Goal: Information Seeking & Learning: Learn about a topic

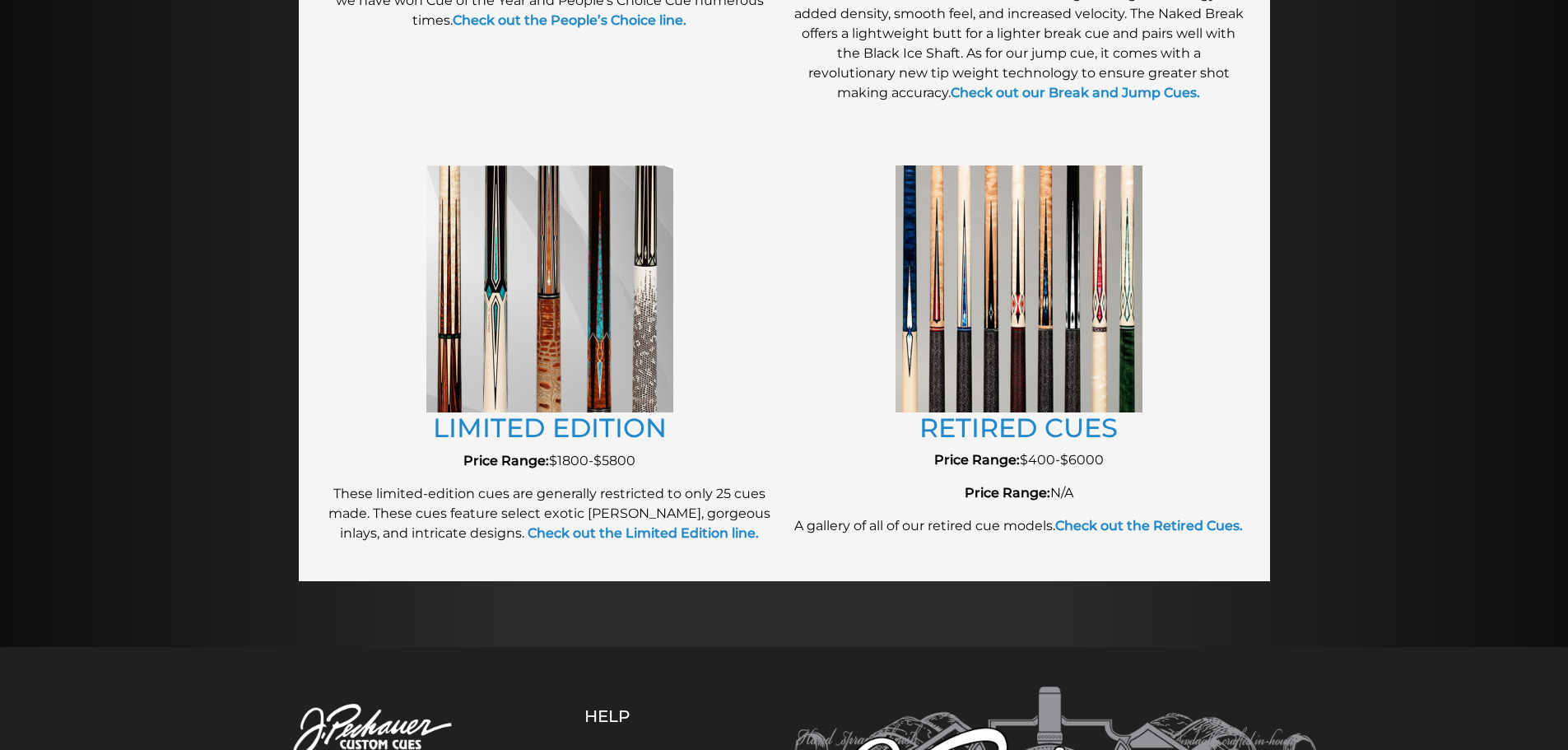
scroll to position [1729, 0]
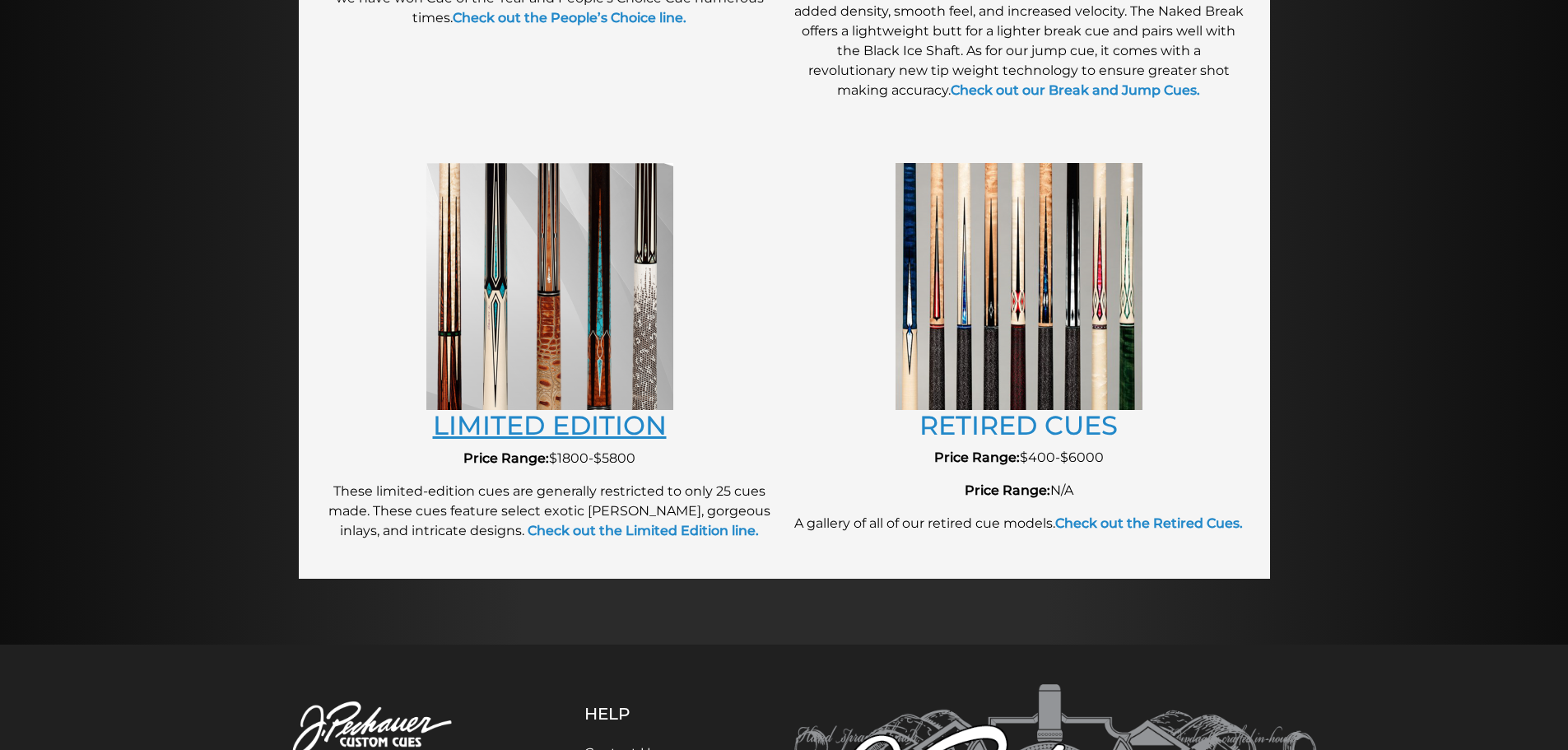
click at [502, 427] on link "LIMITED EDITION" at bounding box center [549, 425] width 233 height 32
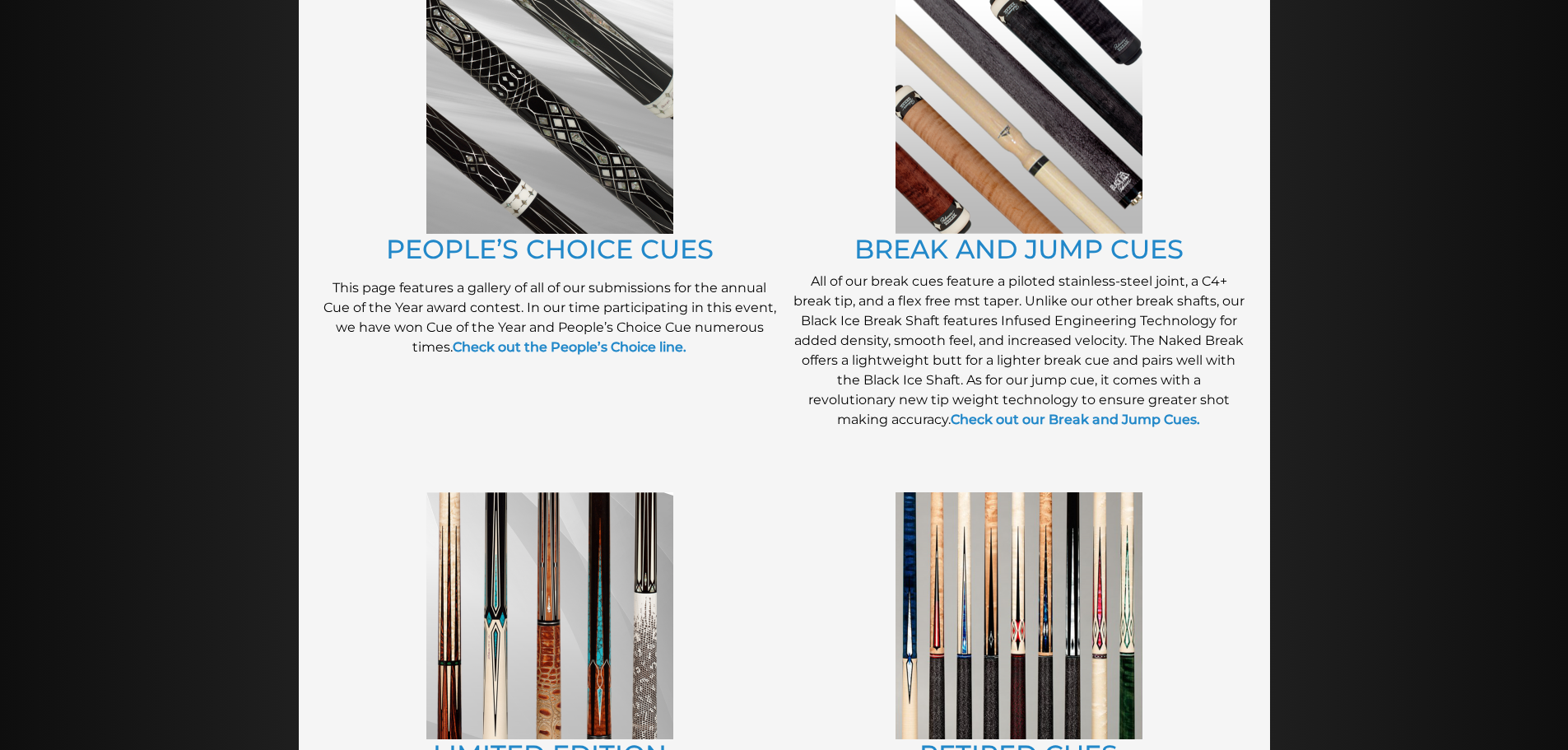
scroll to position [1393, 0]
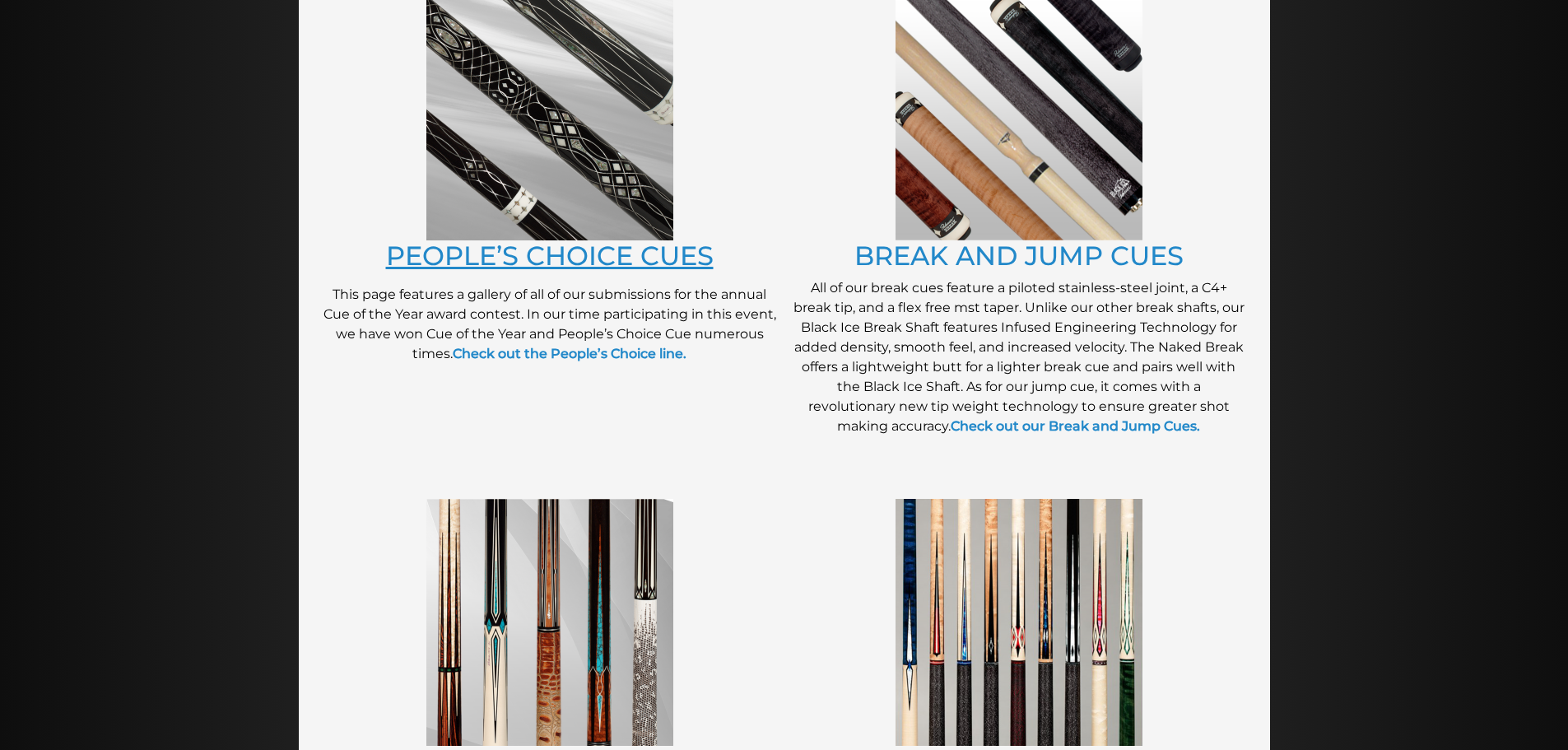
click at [527, 255] on link "PEOPLE’S CHOICE CUES" at bounding box center [550, 255] width 328 height 32
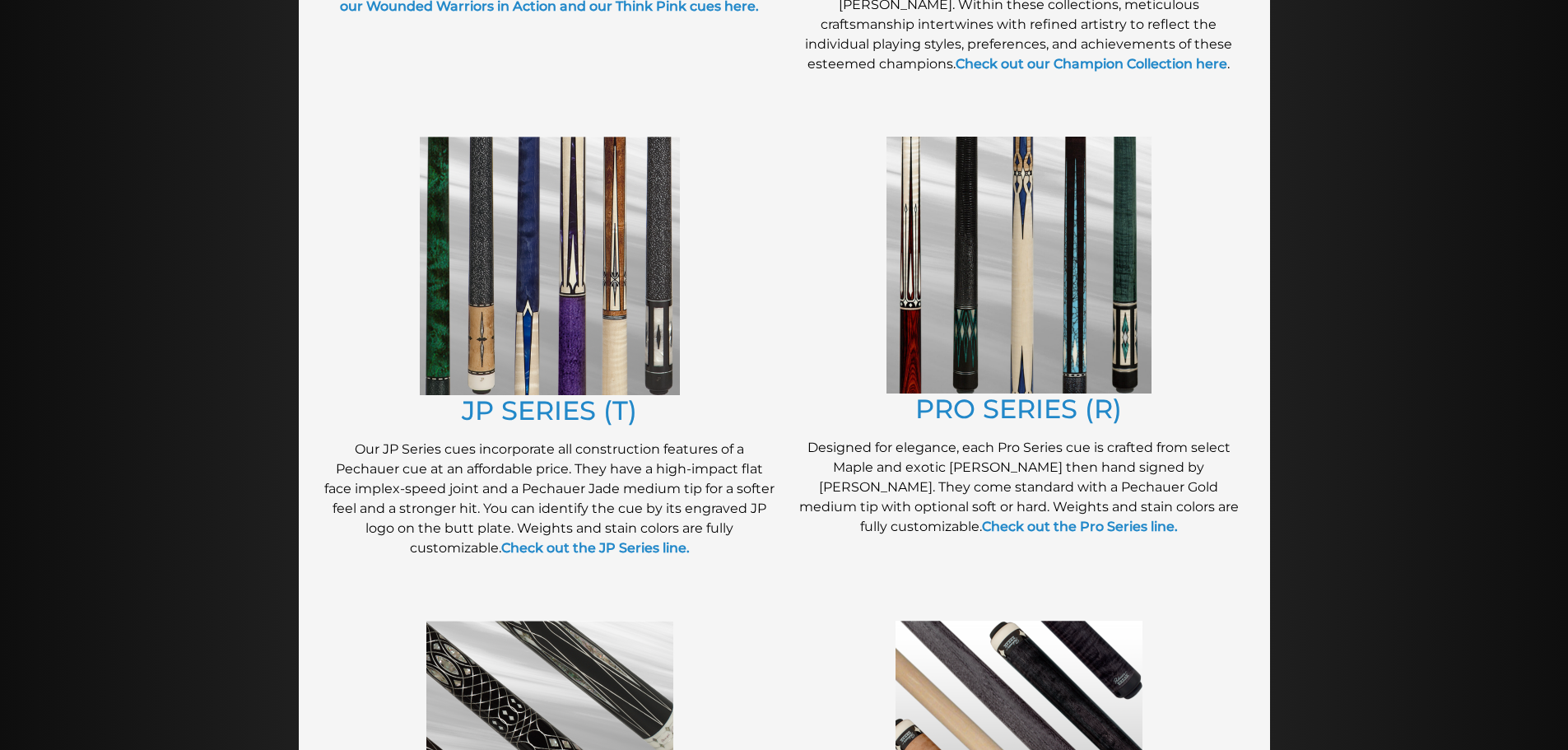
scroll to position [735, 0]
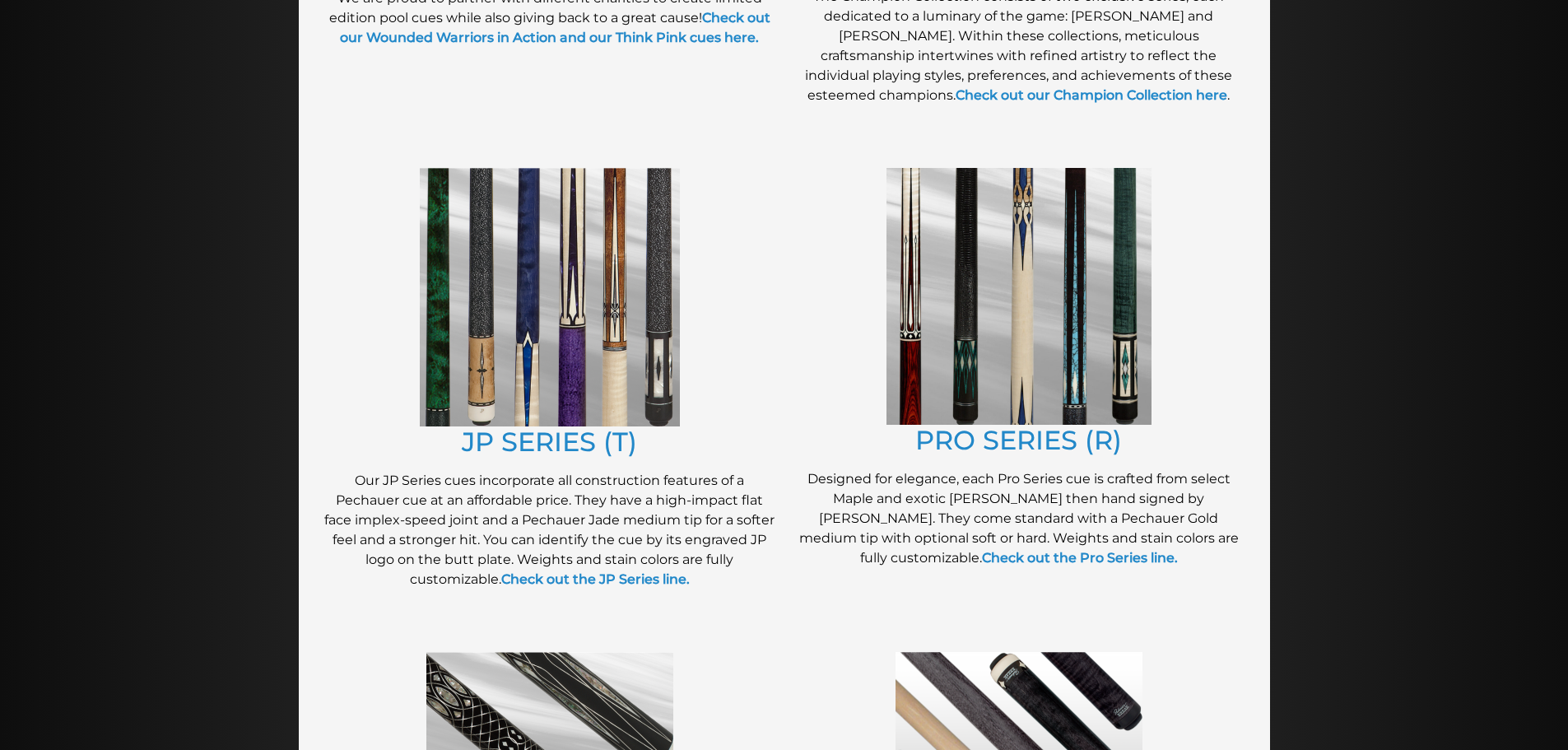
click at [996, 346] on img at bounding box center [1019, 296] width 265 height 257
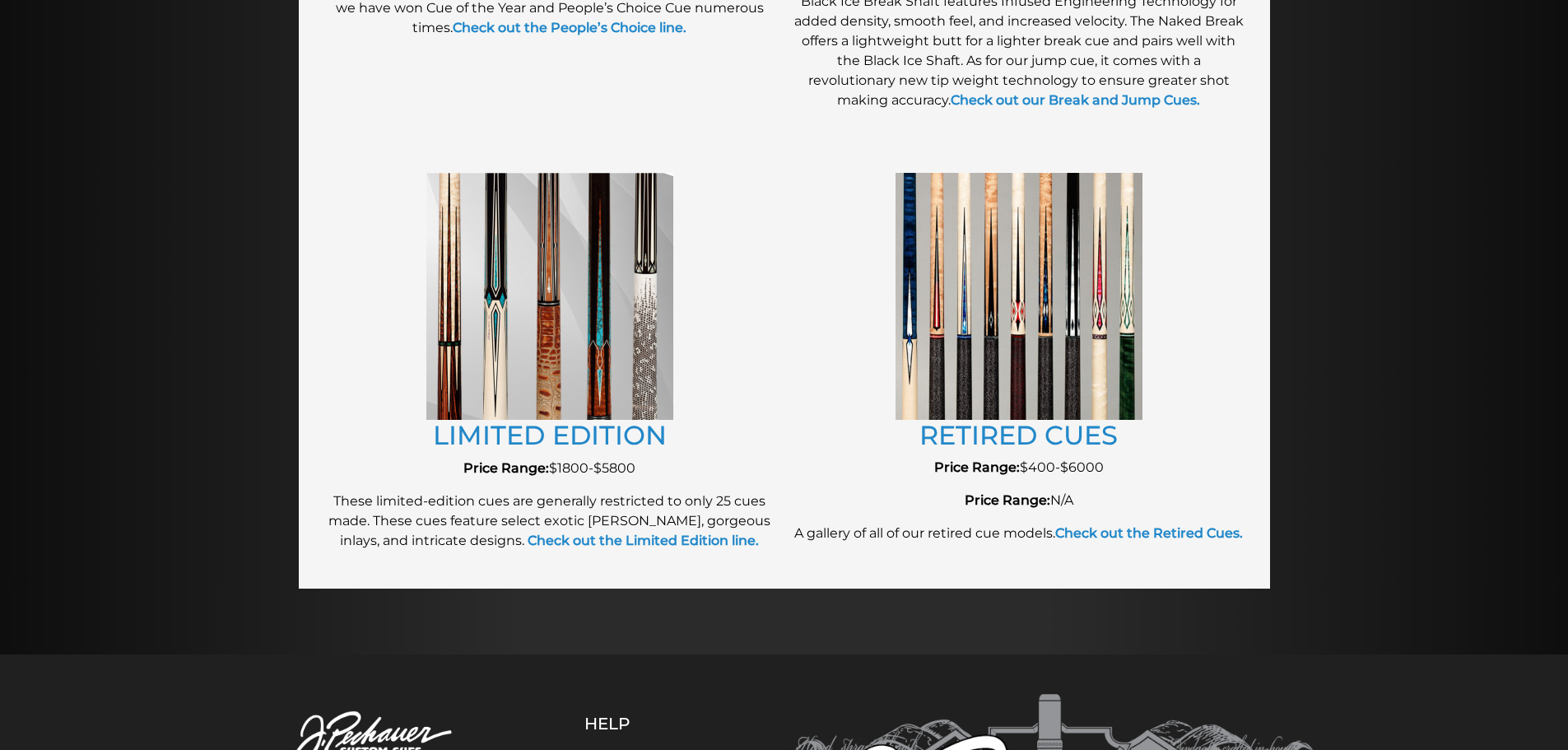
scroll to position [1723, 0]
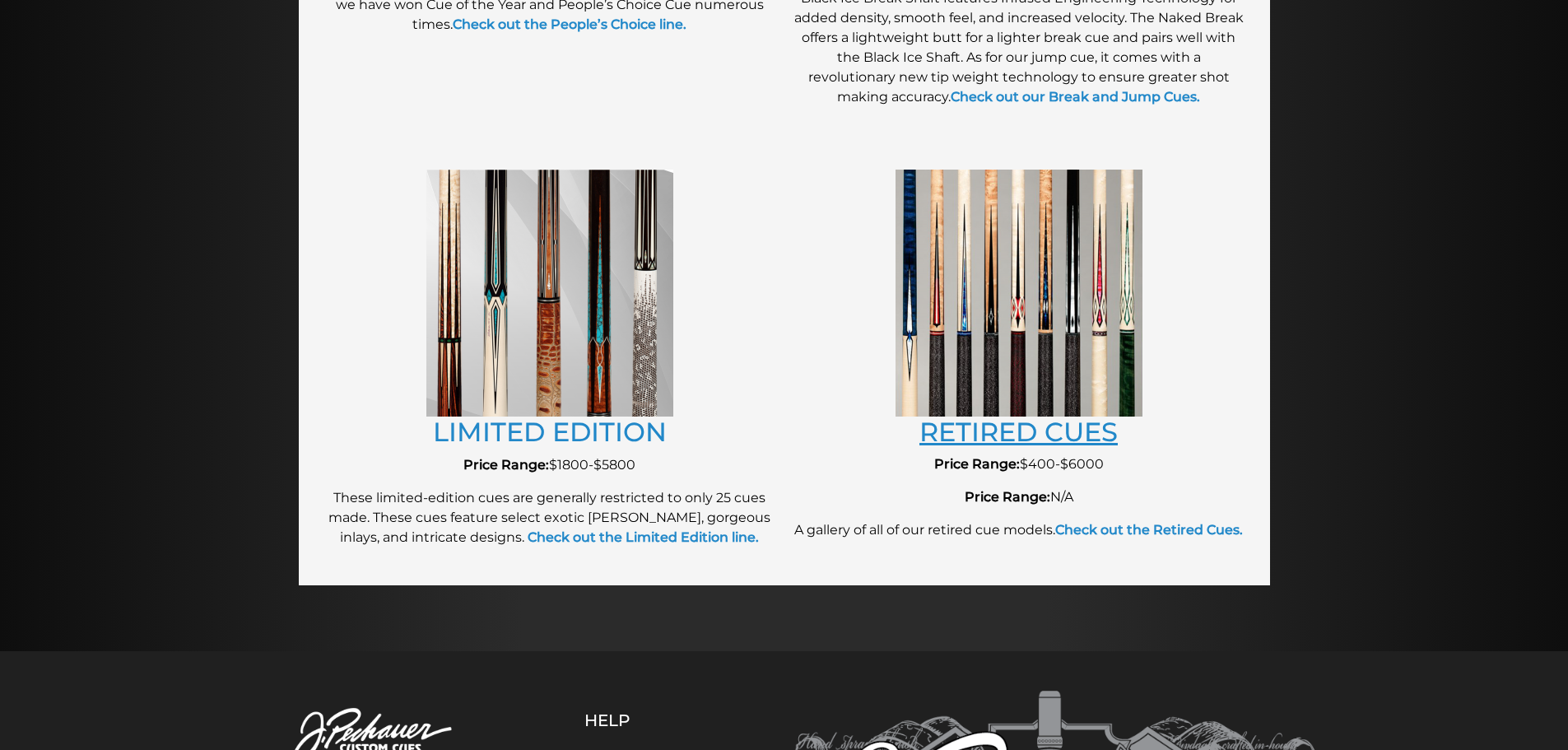
click at [972, 436] on link "RETIRED CUES" at bounding box center [1018, 432] width 198 height 32
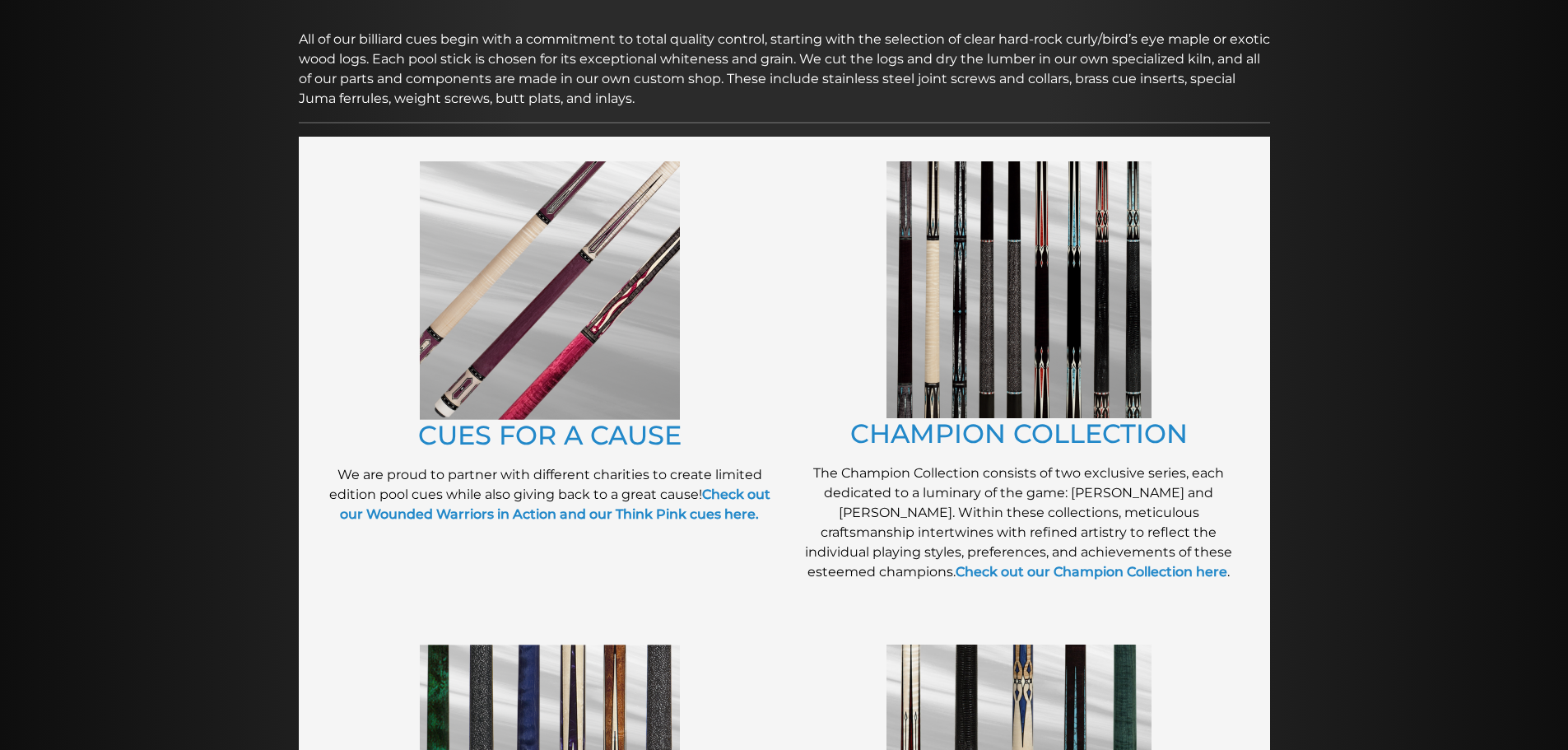
scroll to position [254, 0]
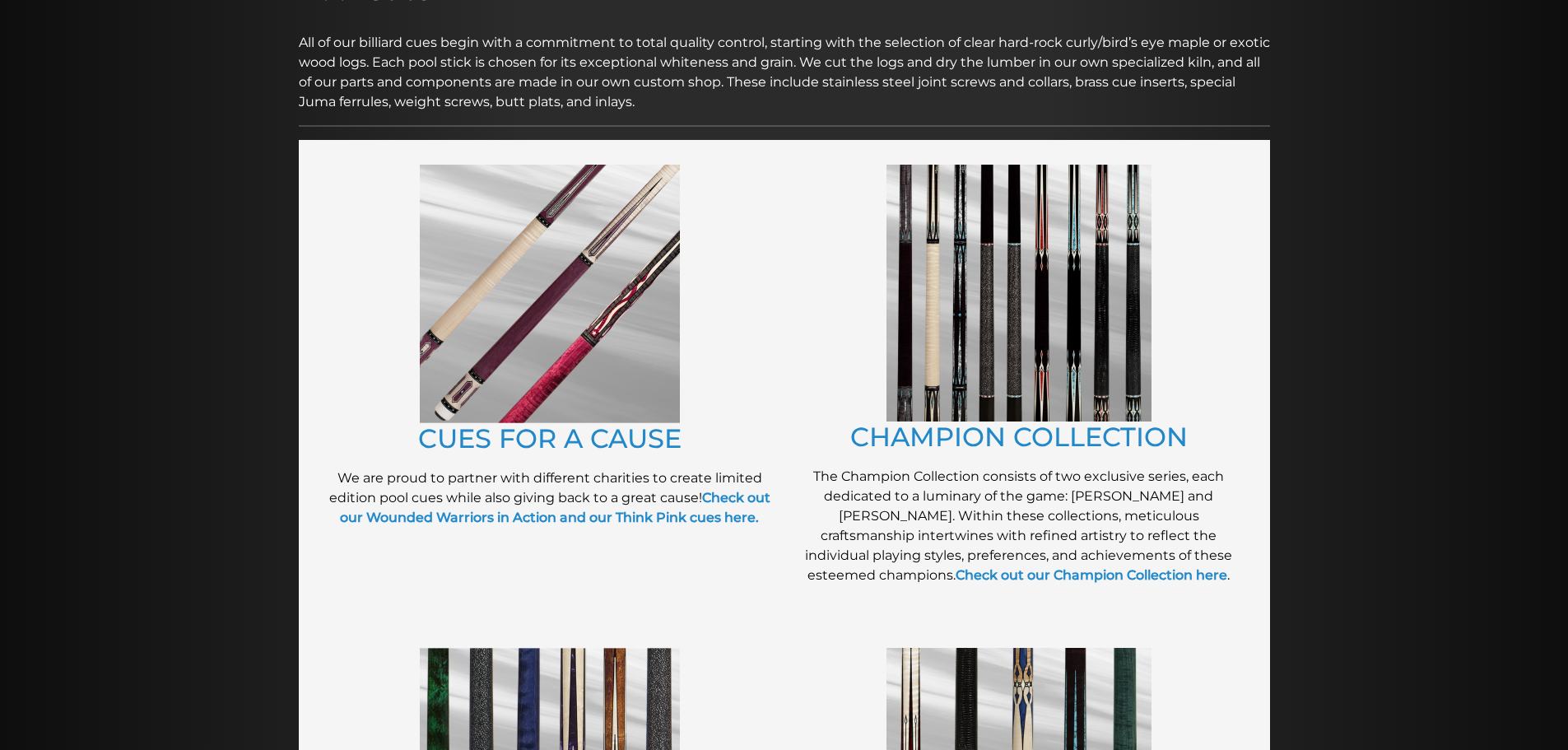
click at [957, 302] on img at bounding box center [1019, 294] width 265 height 257
click at [584, 365] on img at bounding box center [550, 294] width 260 height 258
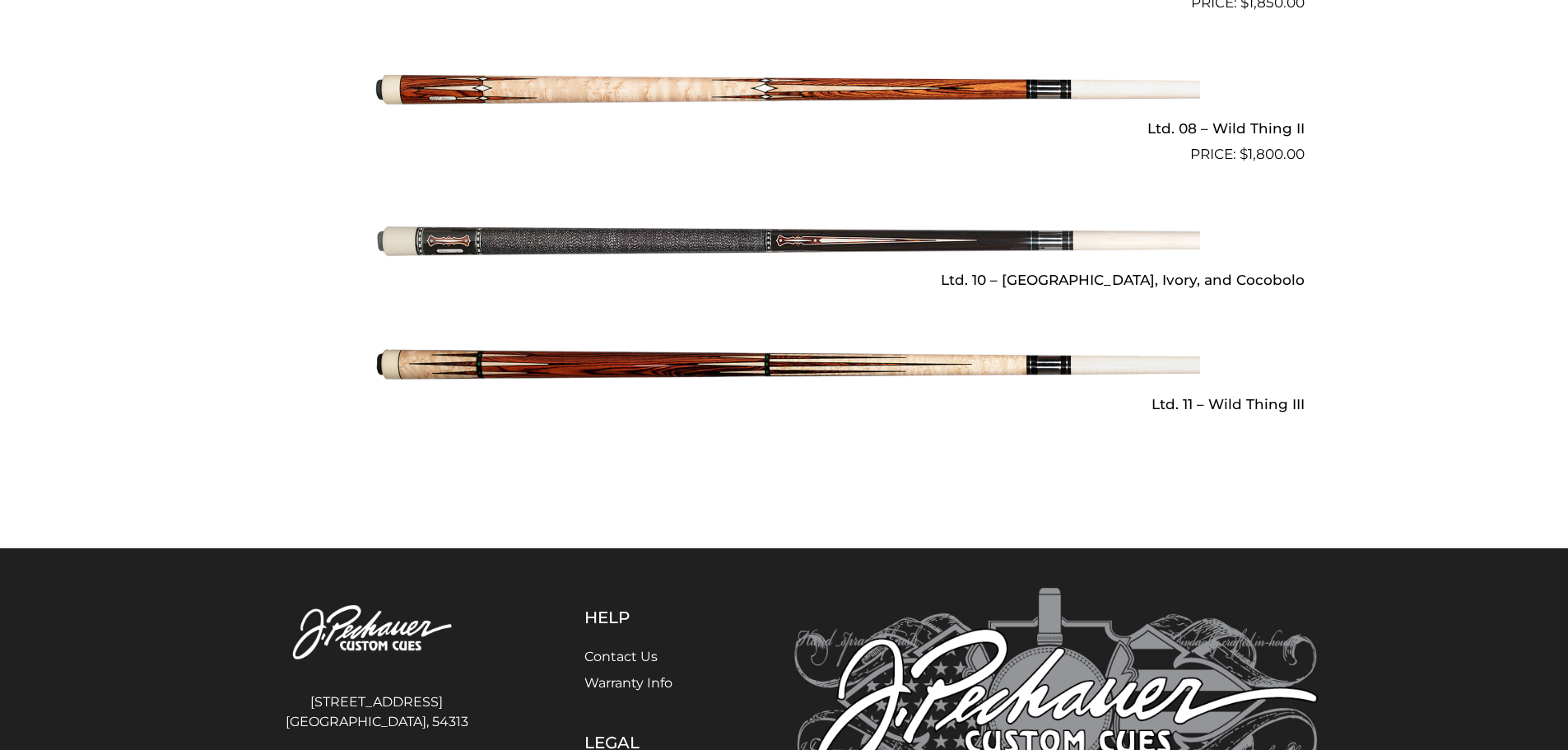
scroll to position [2388, 0]
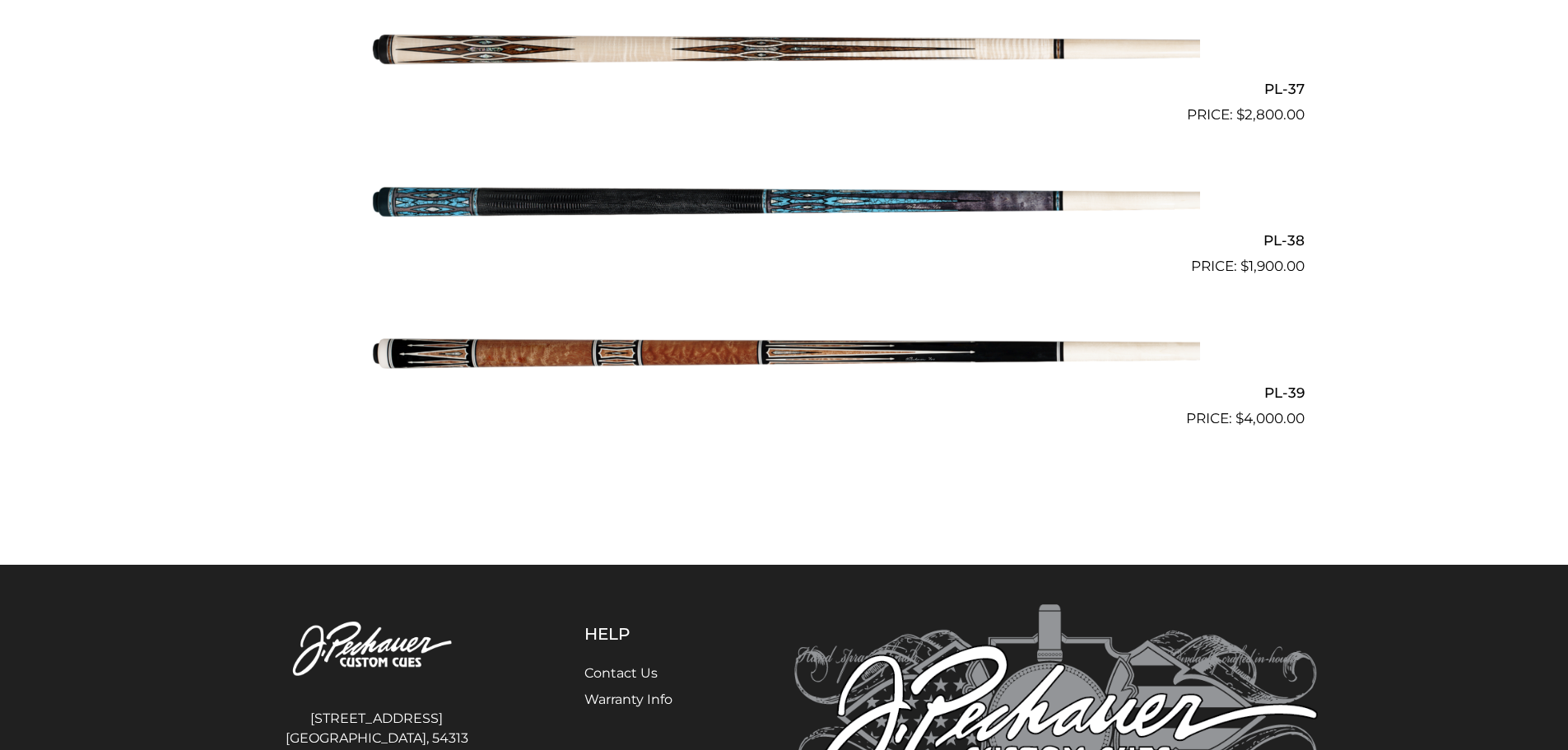
scroll to position [4677, 0]
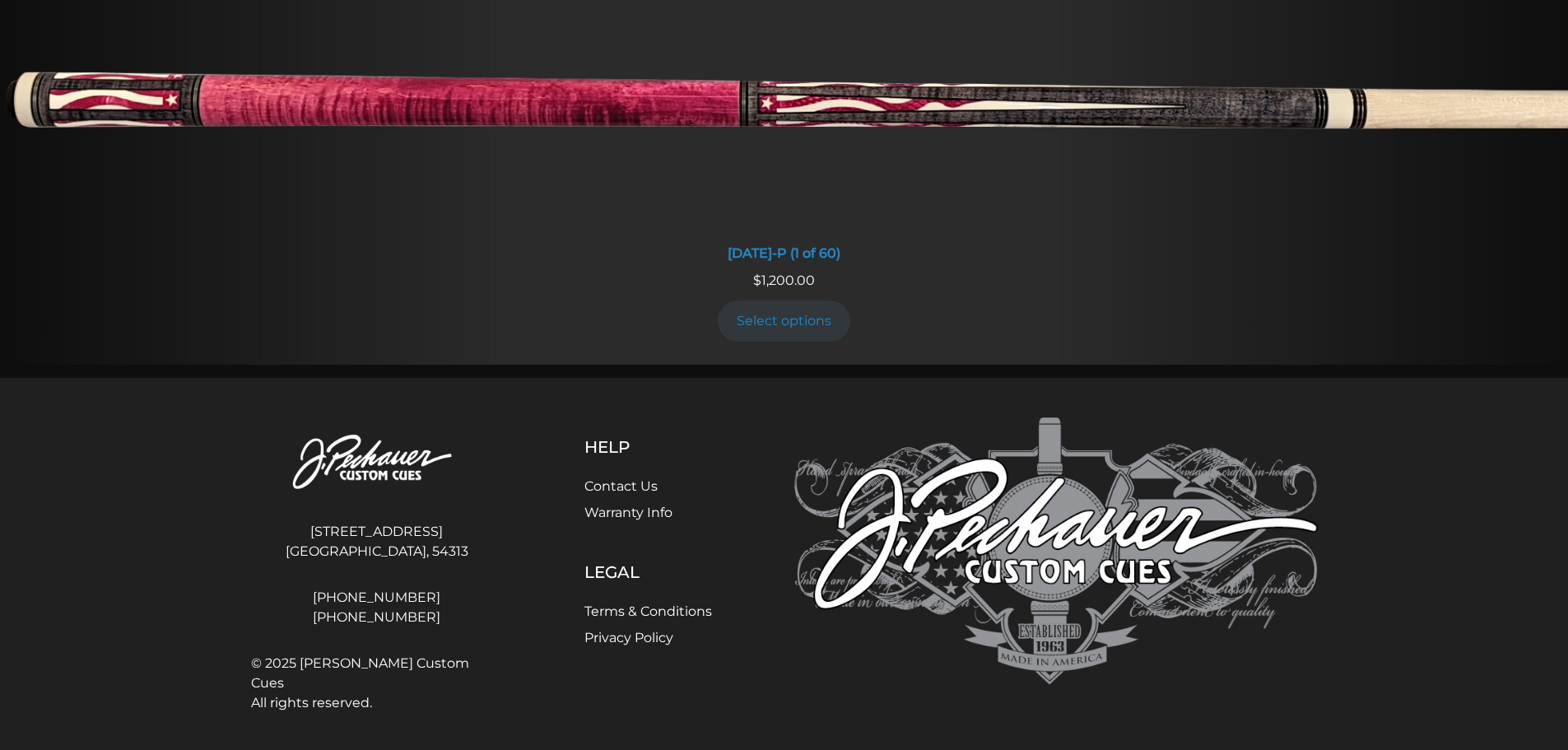
scroll to position [1565, 0]
